Goal: Task Accomplishment & Management: Manage account settings

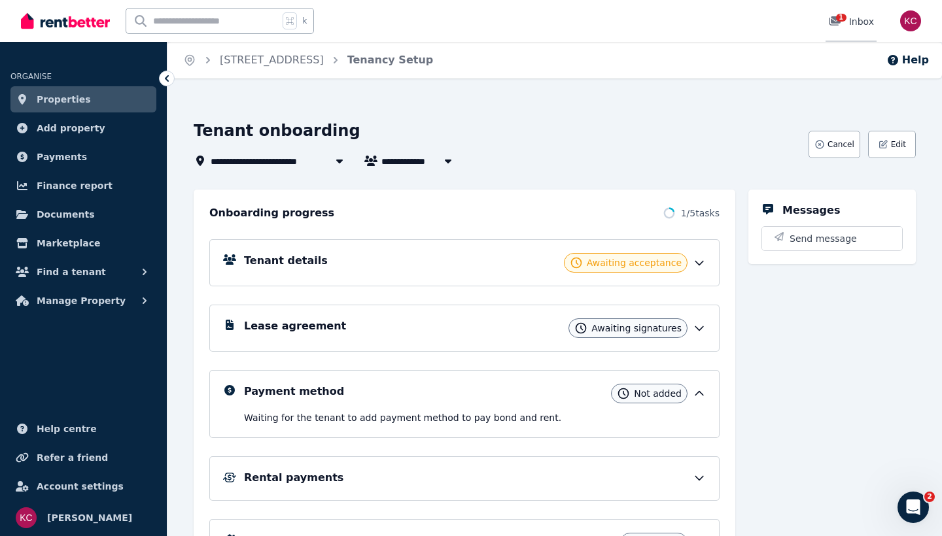
click at [833, 20] on icon at bounding box center [835, 20] width 12 height 9
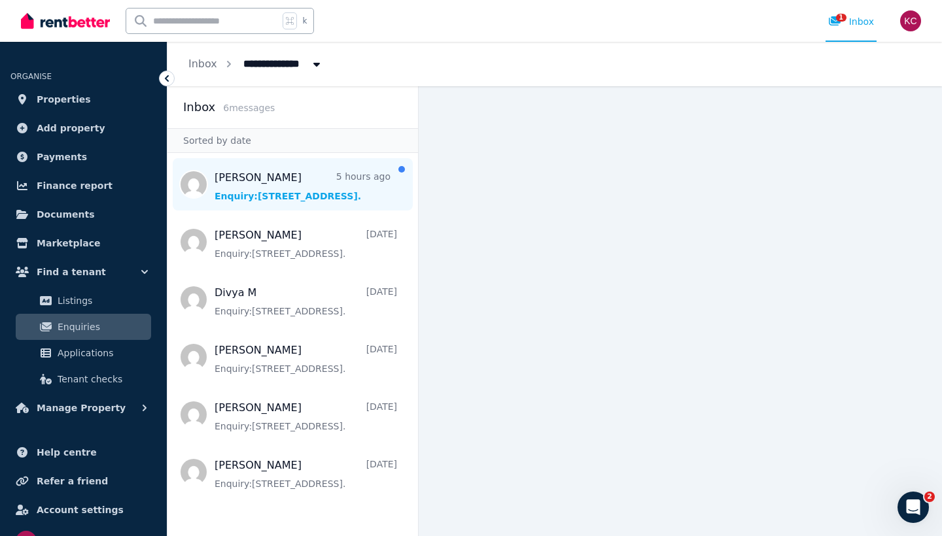
click at [283, 184] on span "Message list" at bounding box center [292, 184] width 251 height 52
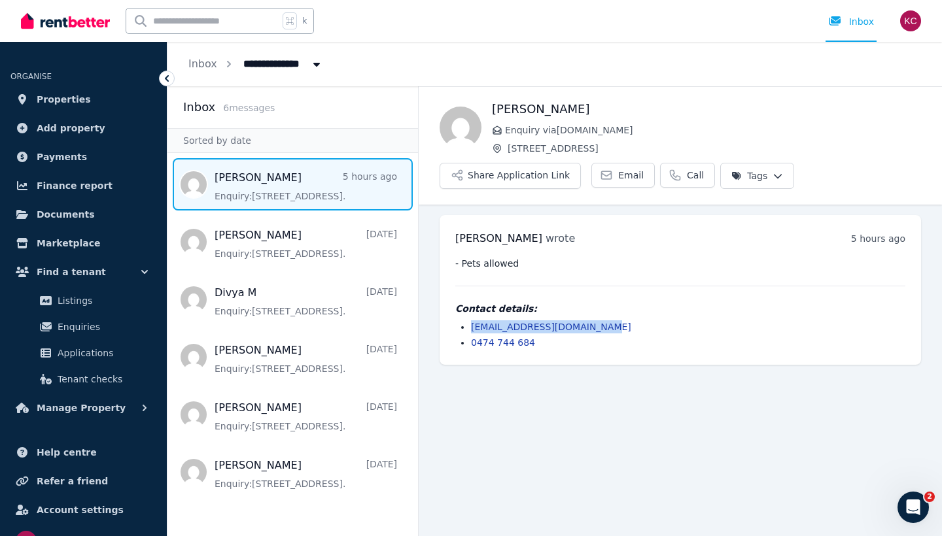
drag, startPoint x: 603, startPoint y: 325, endPoint x: 472, endPoint y: 328, distance: 131.5
click at [472, 328] on li "samantha.brand51@gmail.com" at bounding box center [688, 327] width 434 height 13
copy link "samantha.brand51@gmail.com"
click at [506, 394] on main "Back Samantha Brand Enquiry via Domain.com.au 14 Hayward Terrace, Loxton Share …" at bounding box center [680, 311] width 523 height 450
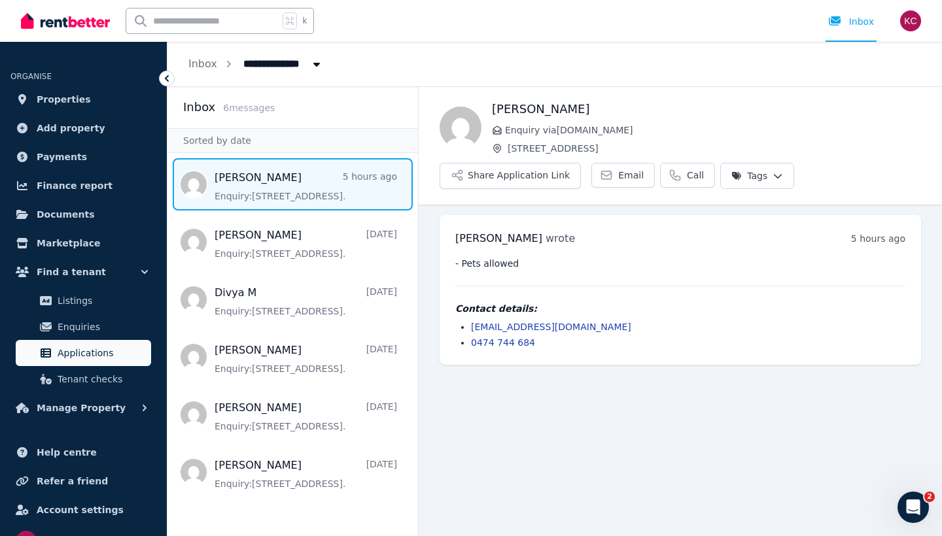
click at [83, 351] on span "Applications" at bounding box center [102, 353] width 88 height 16
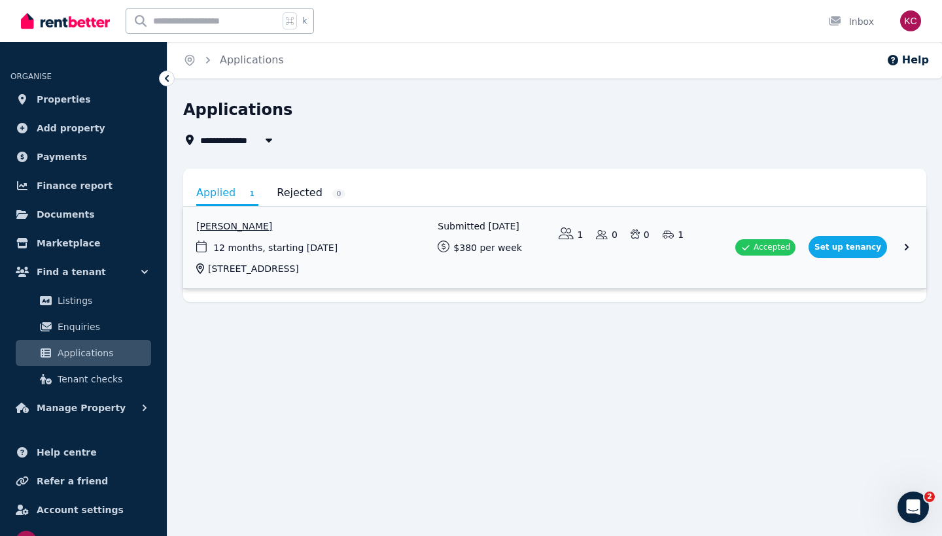
click at [905, 245] on link "View application: Divya Molayil" at bounding box center [554, 248] width 743 height 82
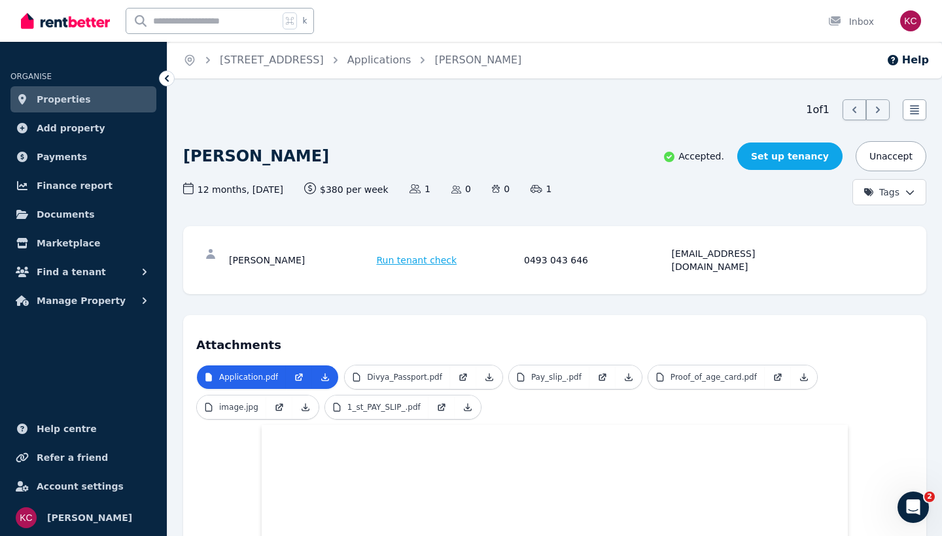
click at [800, 158] on link "Set up tenancy" at bounding box center [789, 156] width 105 height 27
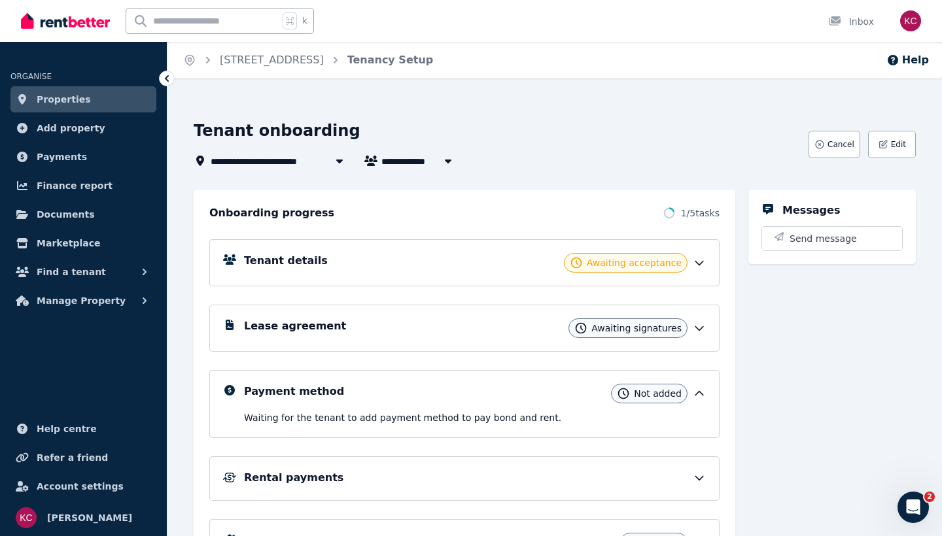
click at [621, 330] on span "Awaiting signatures" at bounding box center [636, 328] width 90 height 13
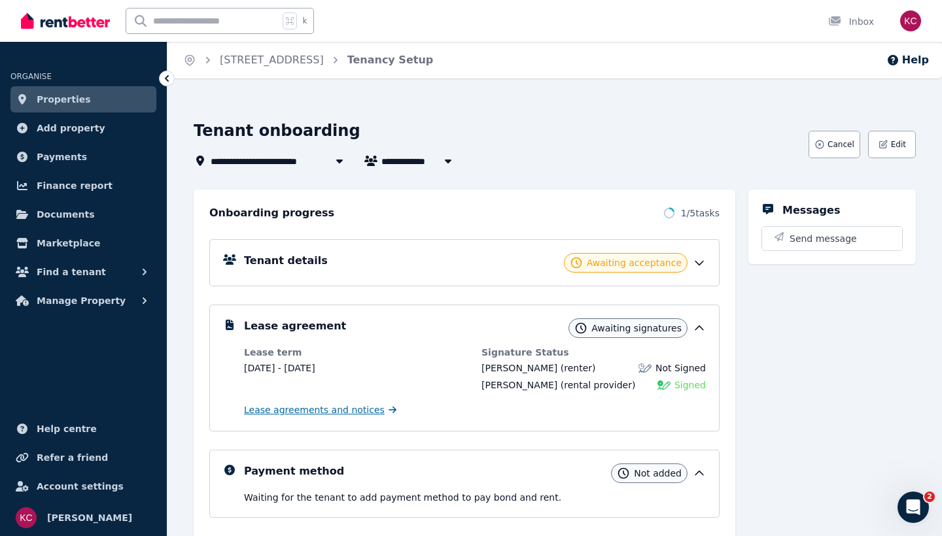
click at [307, 408] on span "Lease agreements and notices" at bounding box center [314, 410] width 141 height 13
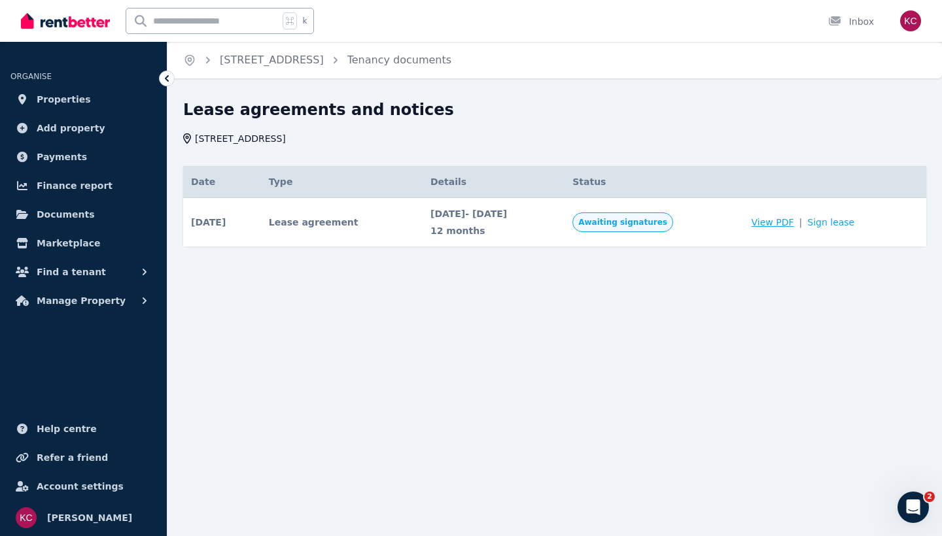
click at [794, 220] on span "View PDF" at bounding box center [773, 222] width 43 height 13
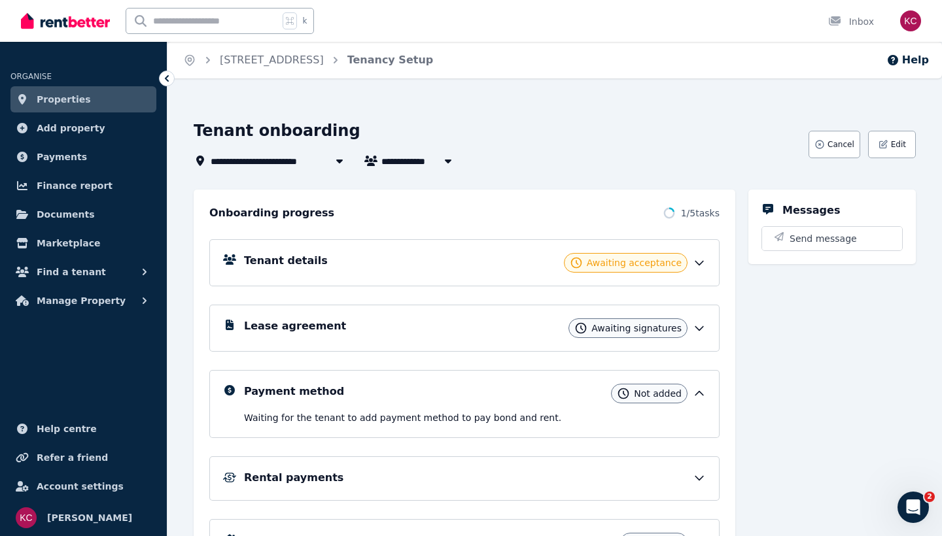
click at [702, 258] on icon at bounding box center [699, 262] width 13 height 13
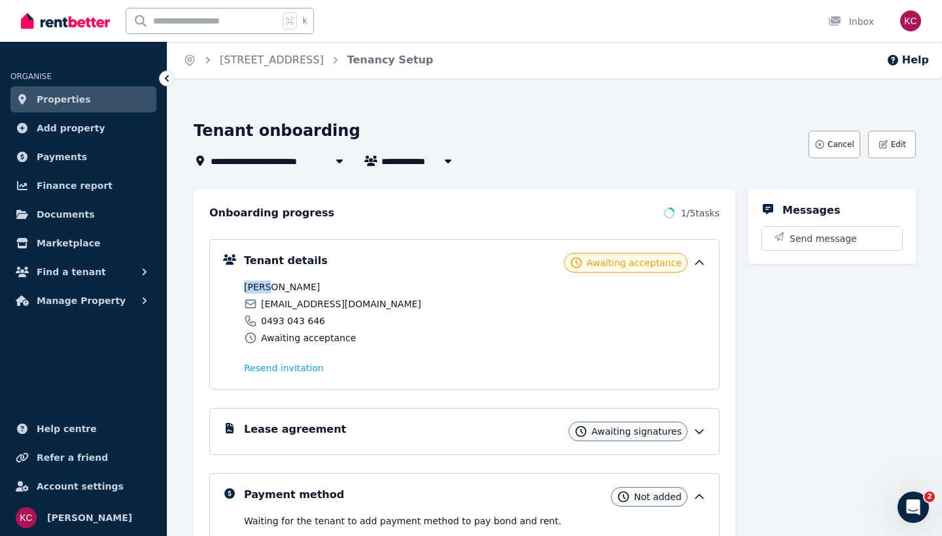
click at [702, 259] on icon at bounding box center [699, 262] width 13 height 13
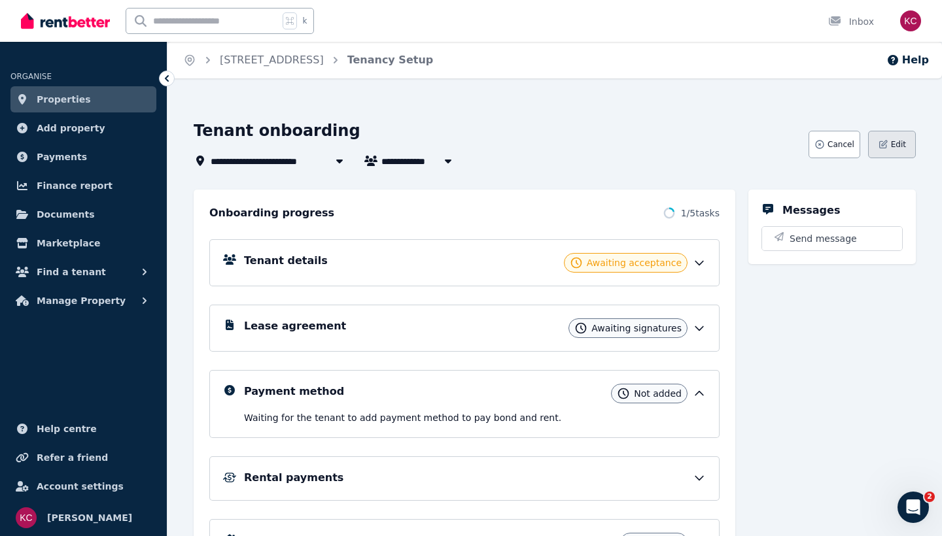
click at [896, 141] on span "Edit" at bounding box center [898, 144] width 15 height 10
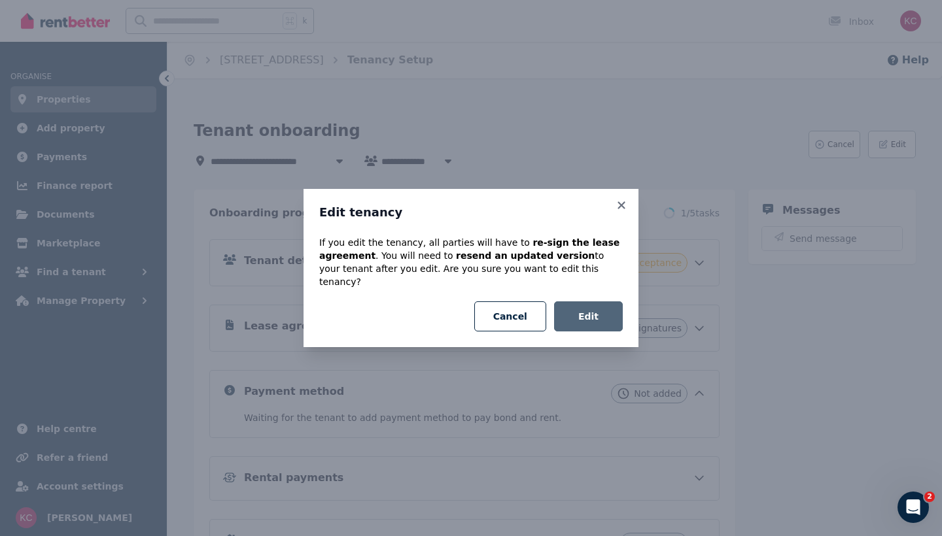
click at [597, 308] on button "Edit" at bounding box center [588, 317] width 69 height 30
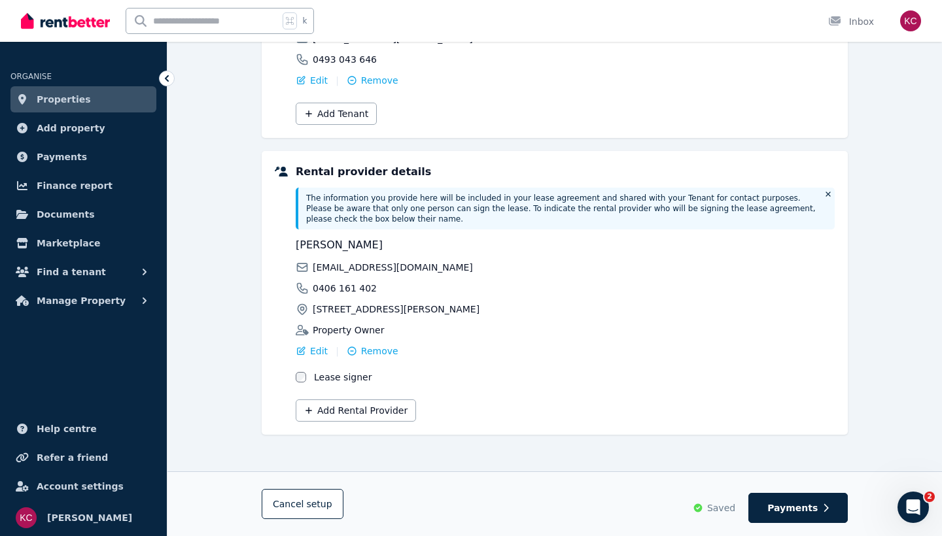
scroll to position [235, 0]
click at [794, 503] on span "Payments" at bounding box center [792, 508] width 50 height 13
select select "**********"
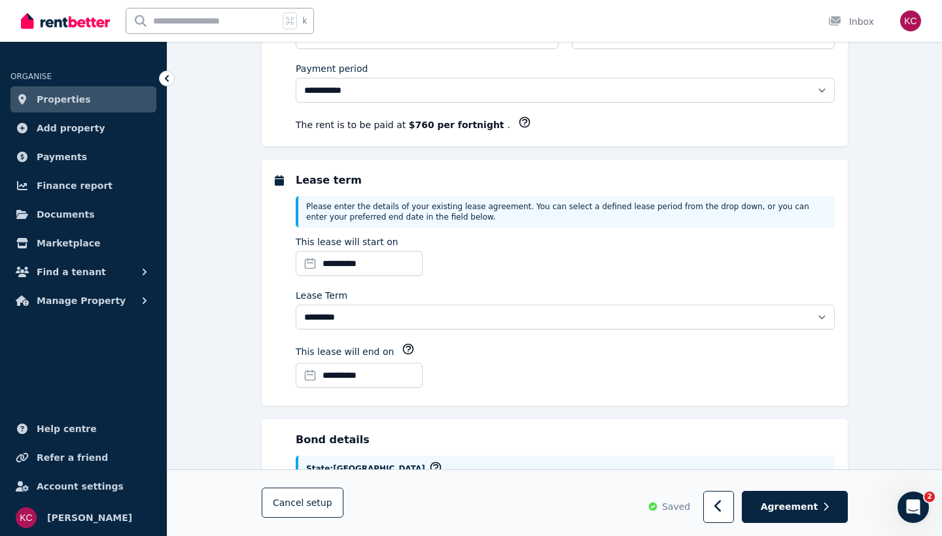
scroll to position [0, 0]
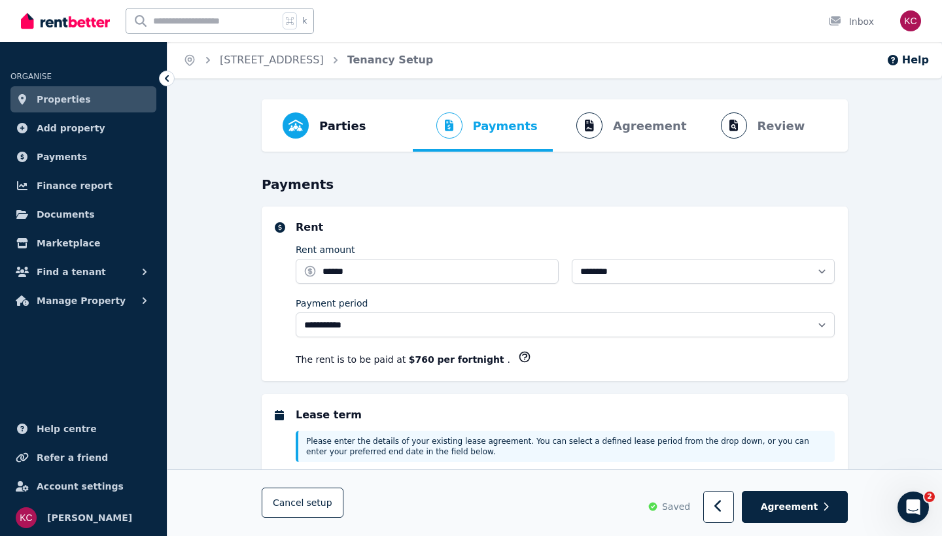
select select "**********"
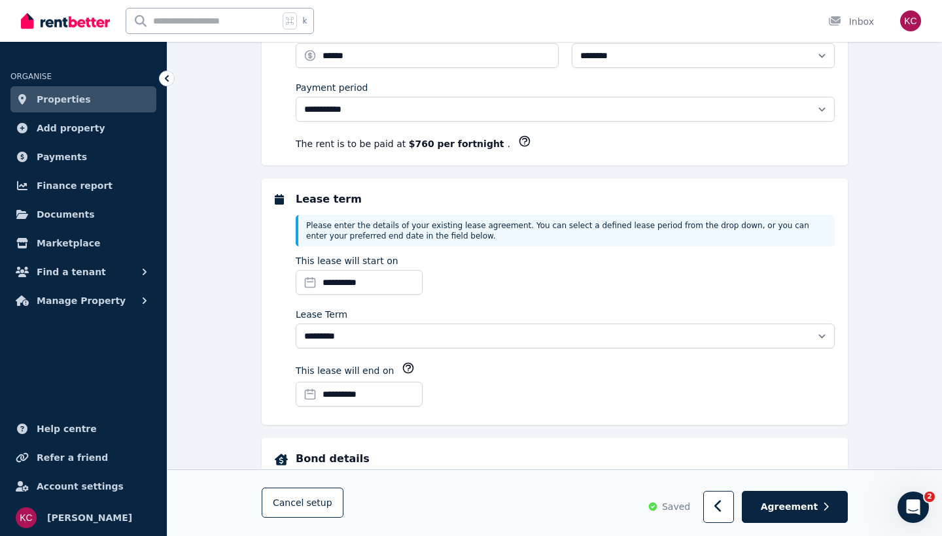
scroll to position [220, 0]
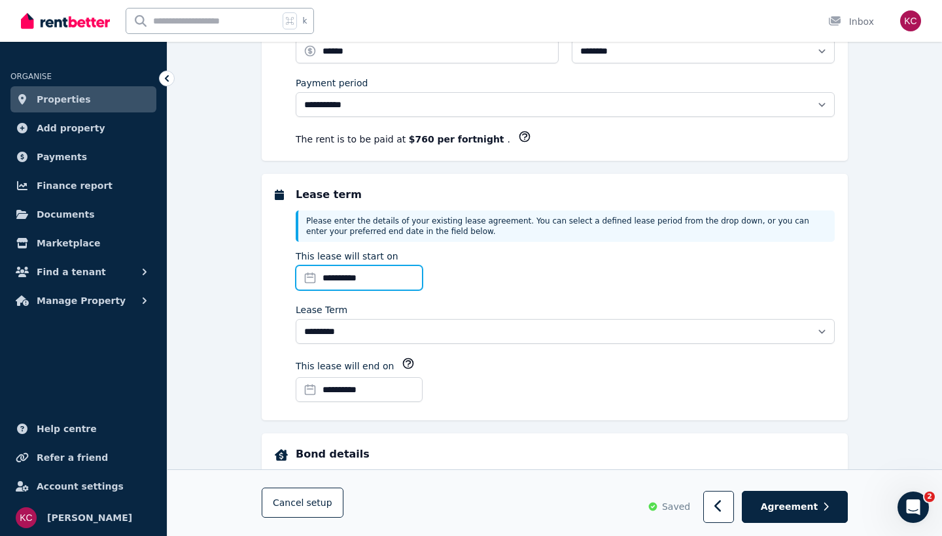
click at [311, 273] on input "**********" at bounding box center [359, 278] width 127 height 25
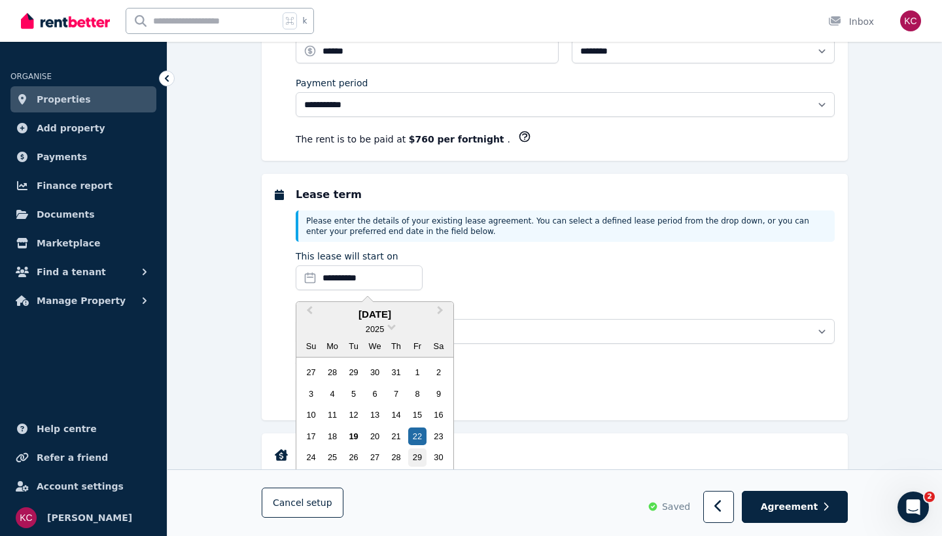
click at [414, 455] on div "29" at bounding box center [417, 458] width 18 height 18
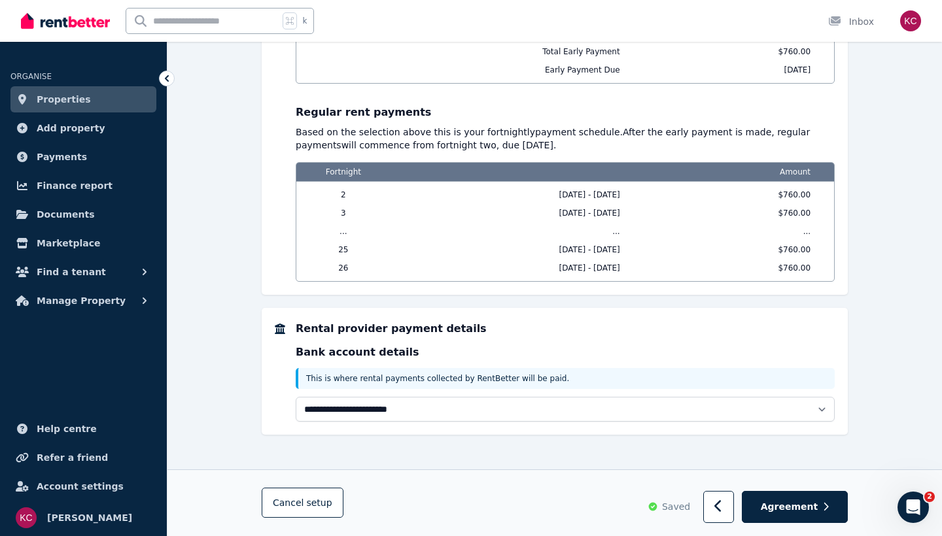
scroll to position [1256, 0]
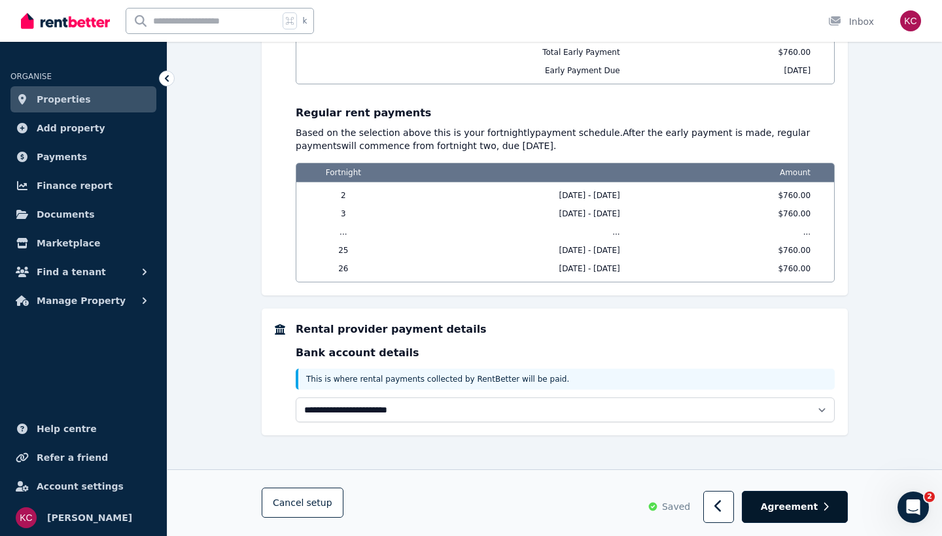
click at [792, 504] on span "Agreement" at bounding box center [790, 507] width 58 height 13
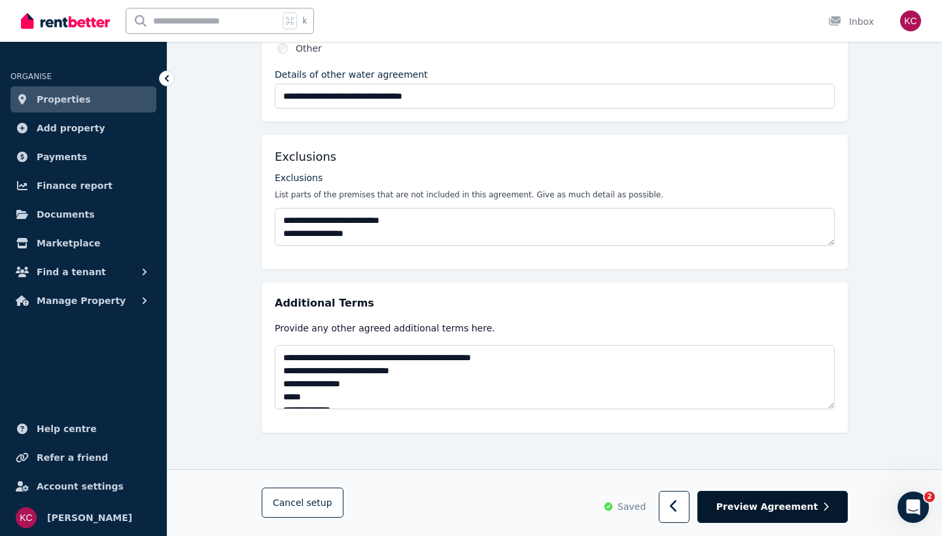
scroll to position [610, 0]
click at [764, 504] on span "Preview Agreement" at bounding box center [766, 506] width 101 height 13
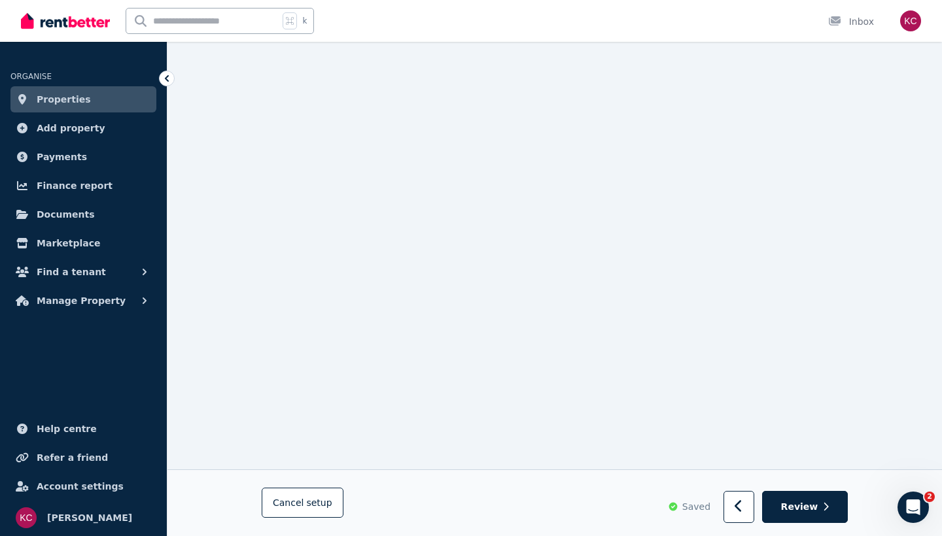
scroll to position [3729, 0]
click at [805, 502] on span "Review" at bounding box center [799, 507] width 37 height 13
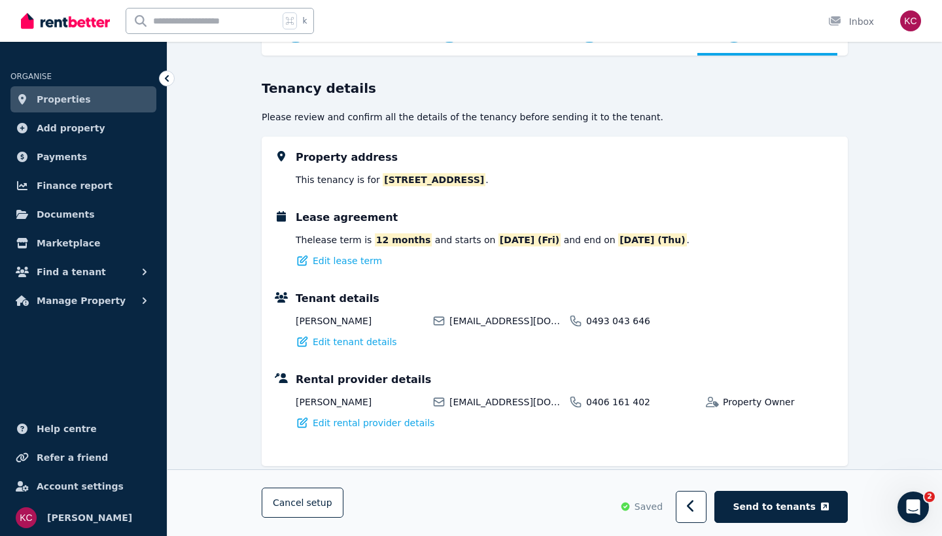
scroll to position [100, 0]
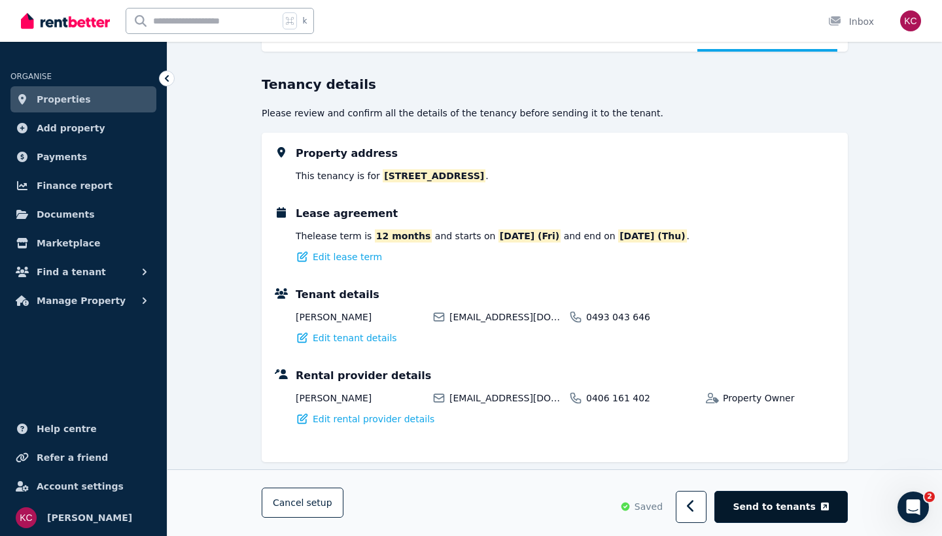
click at [786, 501] on span "Send to tenants" at bounding box center [774, 507] width 82 height 13
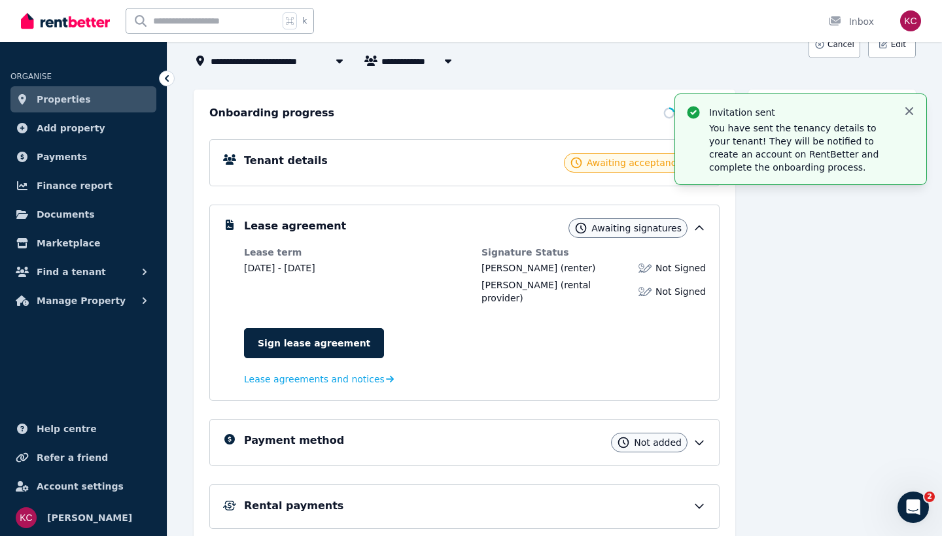
click at [908, 111] on icon "button" at bounding box center [909, 111] width 13 height 13
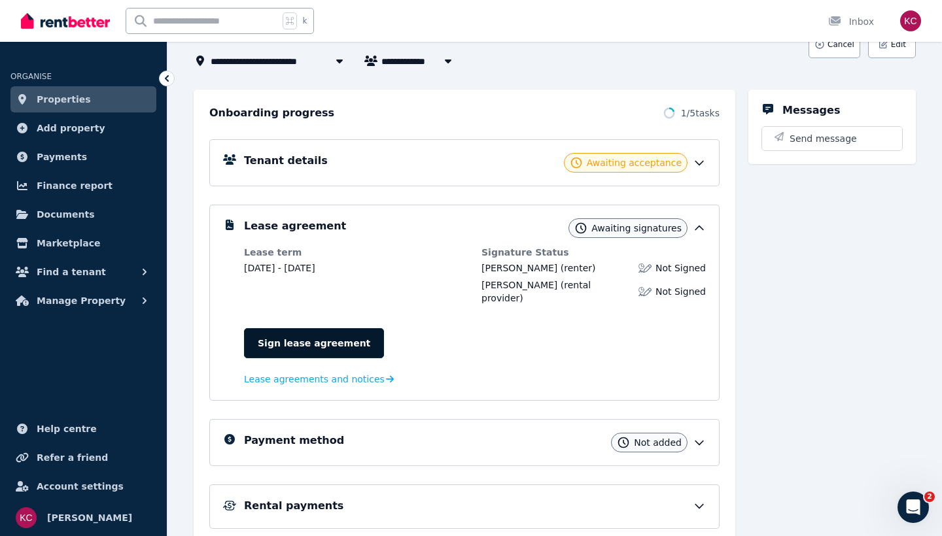
click at [306, 328] on link "Sign lease agreement" at bounding box center [314, 343] width 140 height 30
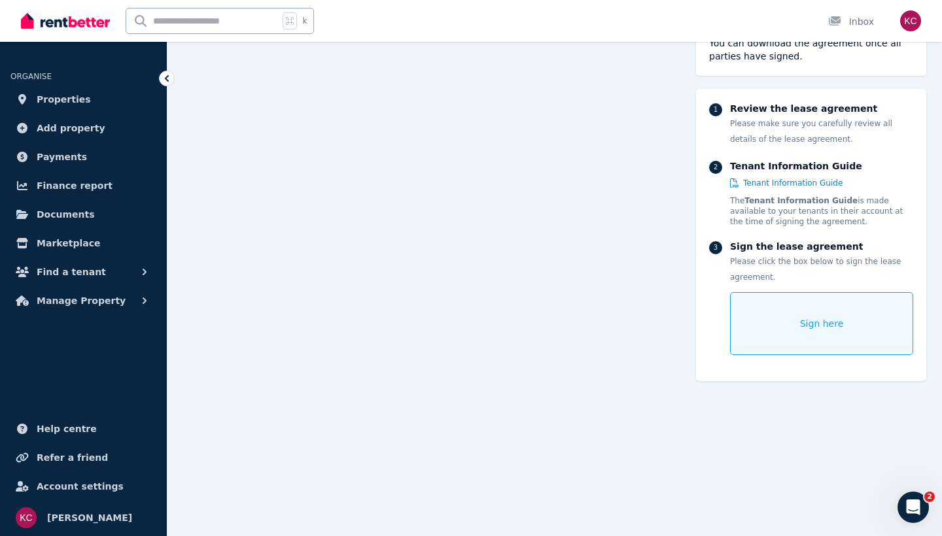
scroll to position [160, 0]
click at [814, 321] on span "Sign here" at bounding box center [822, 323] width 44 height 13
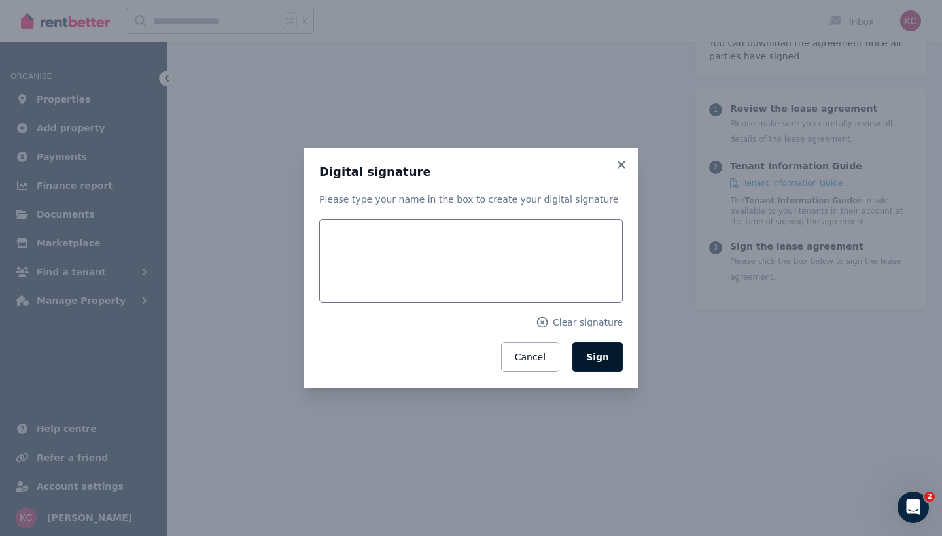
click at [596, 352] on span "Sign" at bounding box center [597, 357] width 23 height 10
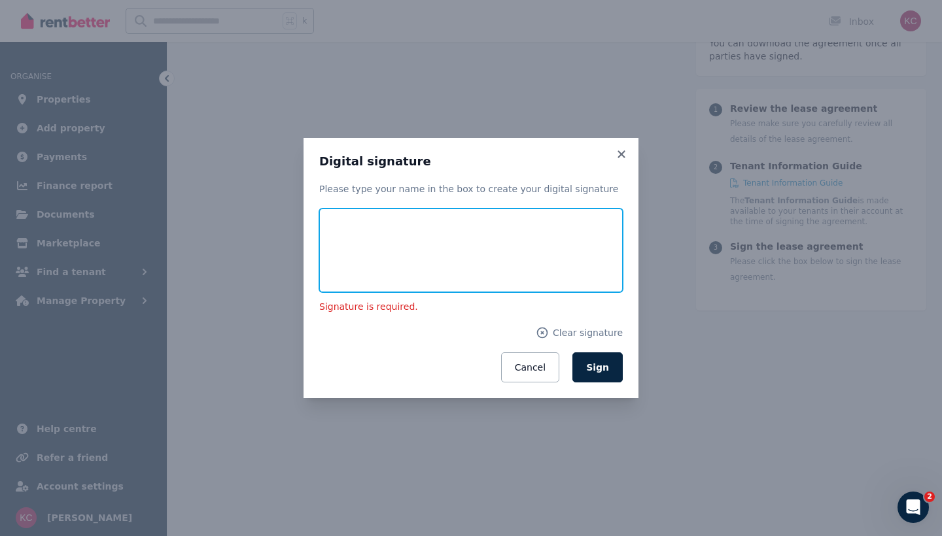
click at [374, 234] on input "text" at bounding box center [471, 251] width 304 height 84
type input "**********"
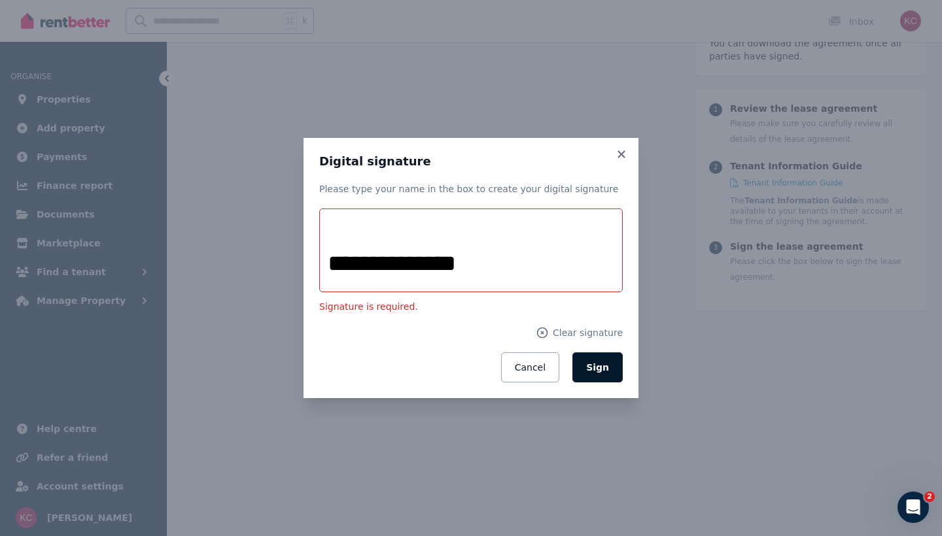
click at [600, 371] on span "Sign" at bounding box center [597, 367] width 23 height 10
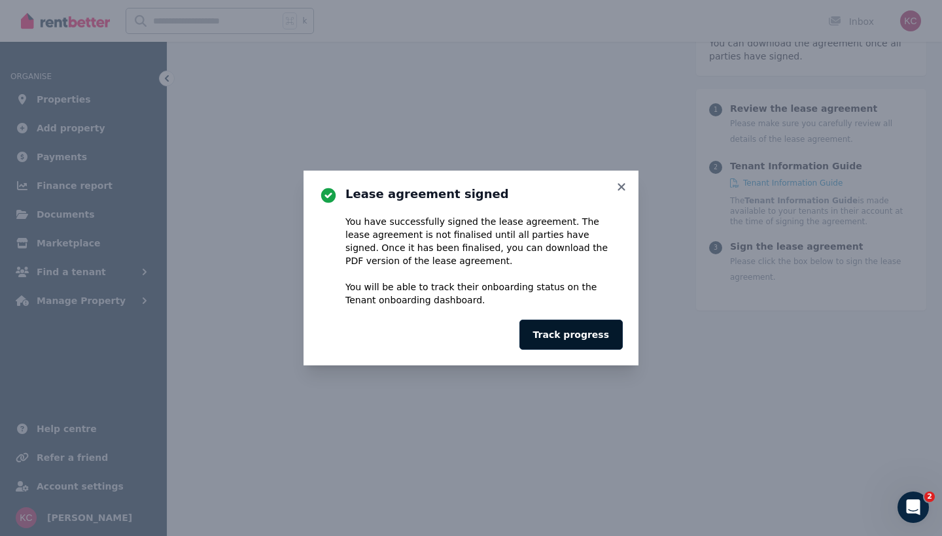
click at [592, 340] on button "Track progress" at bounding box center [570, 335] width 103 height 30
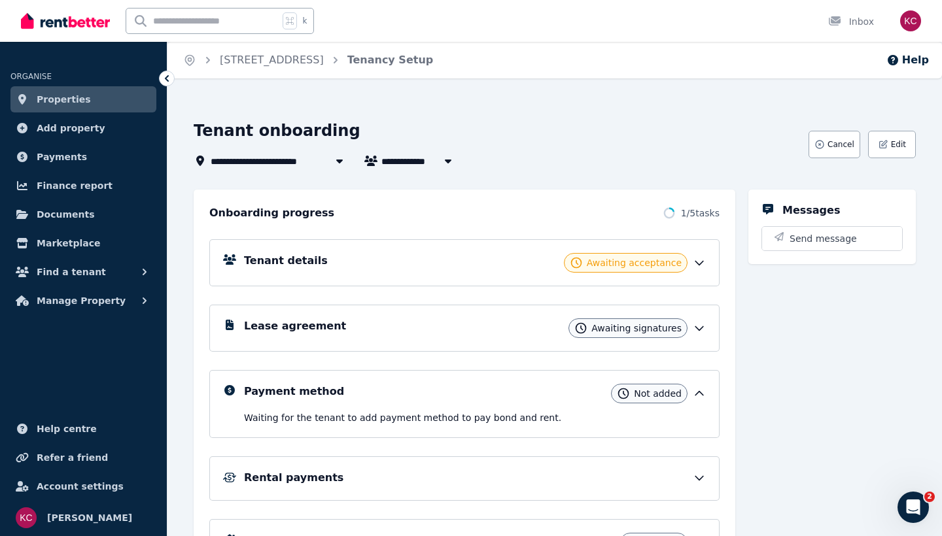
click at [695, 331] on icon at bounding box center [699, 328] width 13 height 13
